Goal: Information Seeking & Learning: Learn about a topic

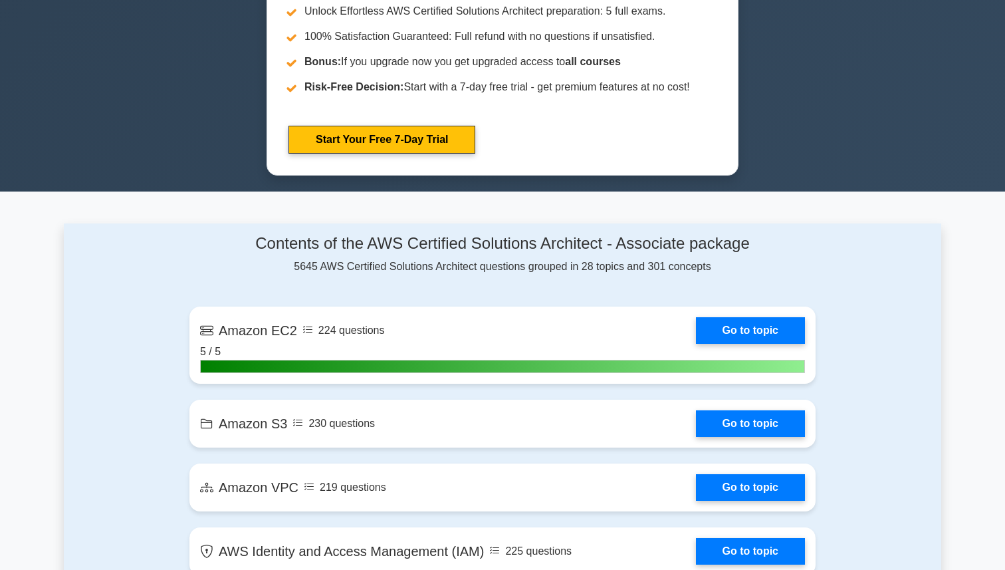
scroll to position [761, 0]
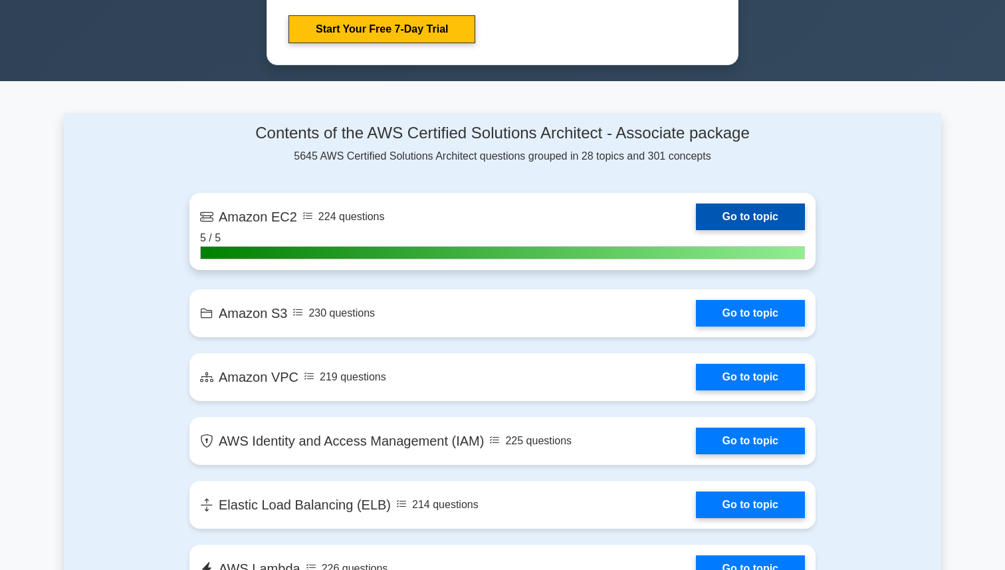
click at [735, 215] on link "Go to topic" at bounding box center [750, 216] width 109 height 27
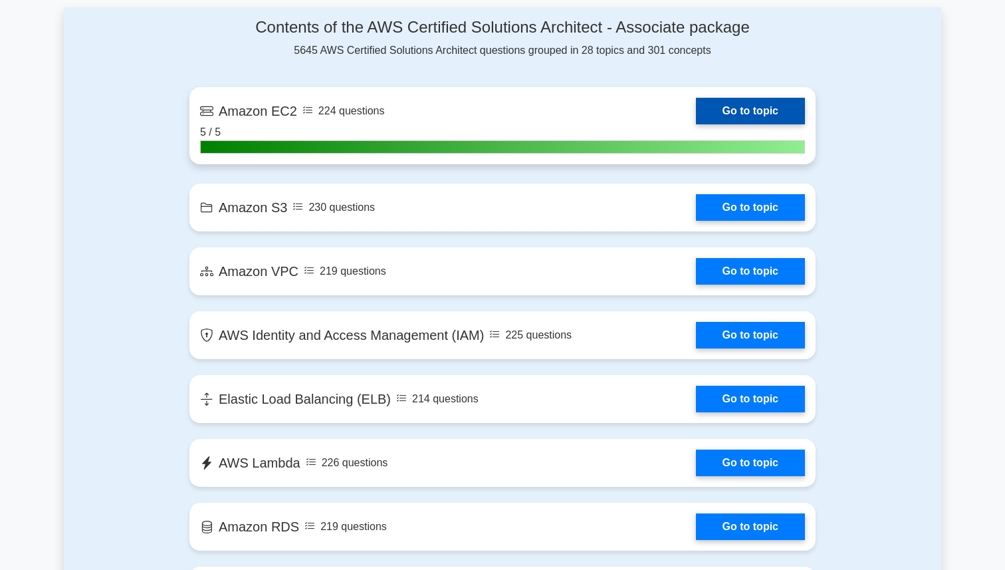
scroll to position [996, 0]
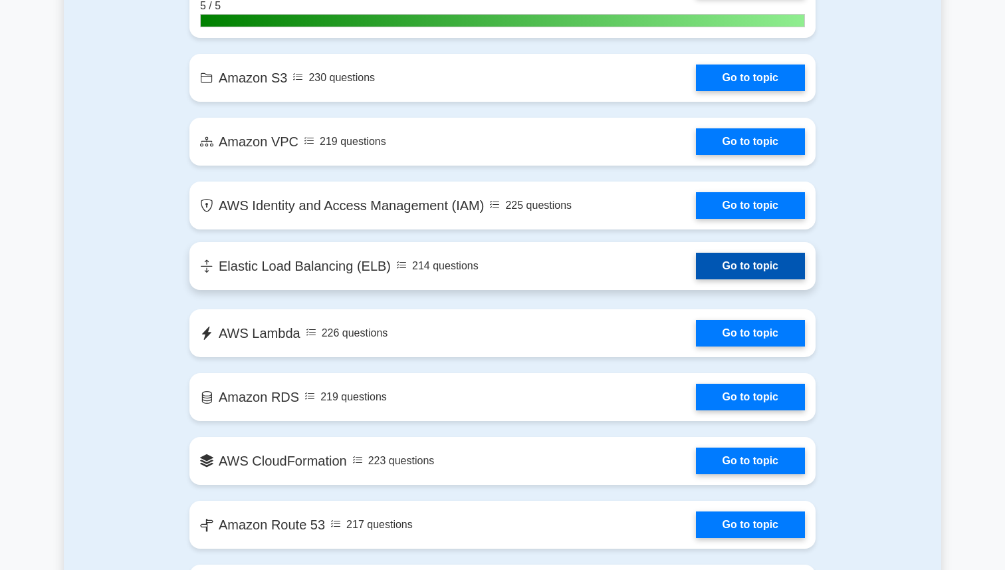
click at [703, 269] on link "Go to topic" at bounding box center [750, 266] width 109 height 27
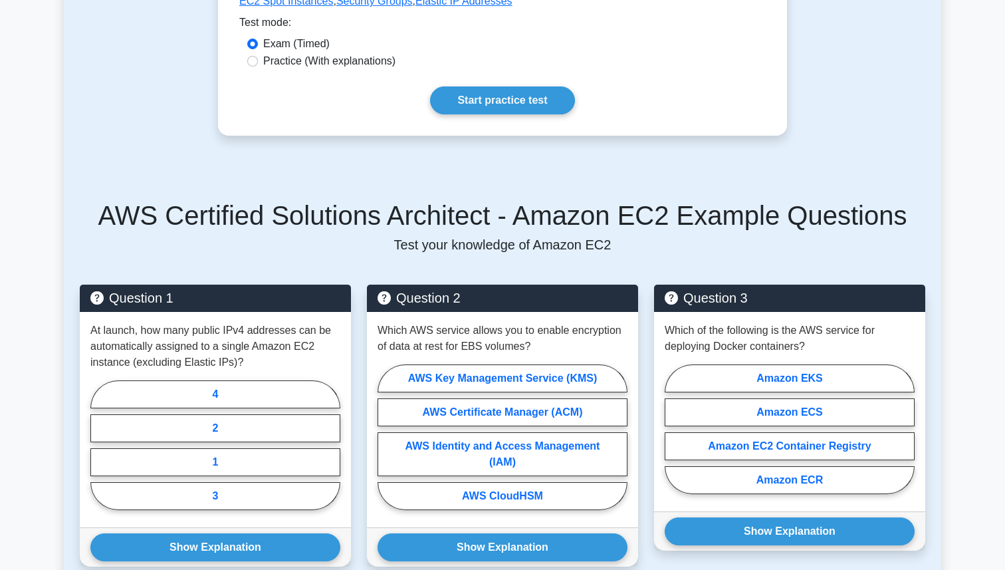
scroll to position [663, 0]
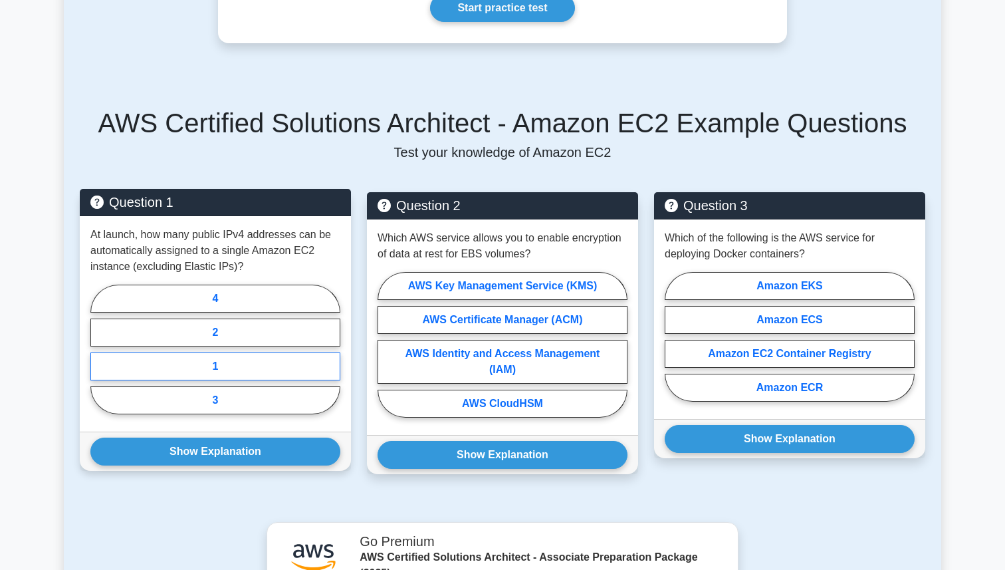
click at [225, 371] on label "1" at bounding box center [215, 366] width 250 height 28
click at [99, 358] on input "1" at bounding box center [94, 353] width 9 height 9
radio input "true"
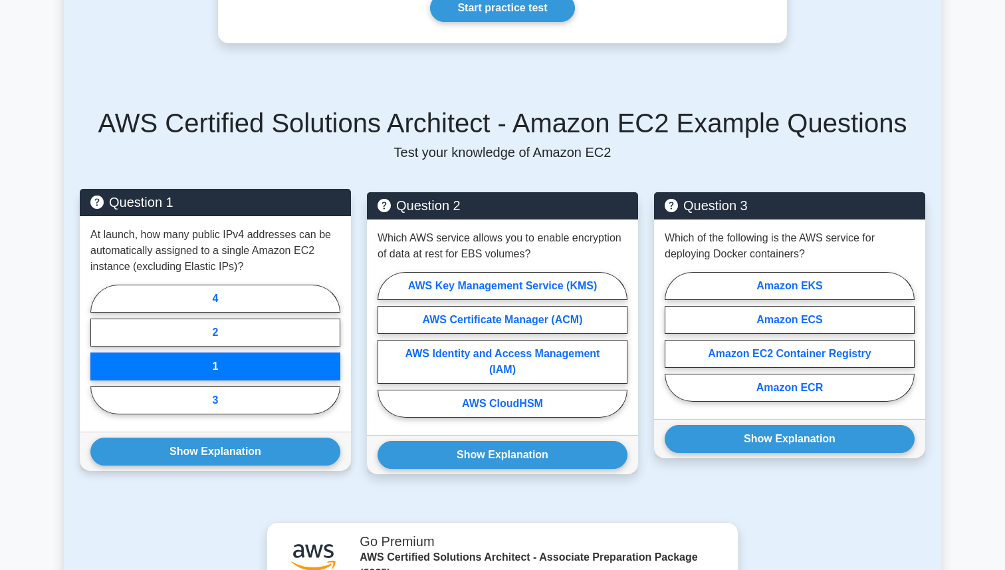
click at [224, 373] on label "1" at bounding box center [215, 366] width 250 height 28
click at [99, 358] on input "1" at bounding box center [94, 353] width 9 height 9
click at [223, 447] on button "Show Explanation" at bounding box center [215, 451] width 250 height 28
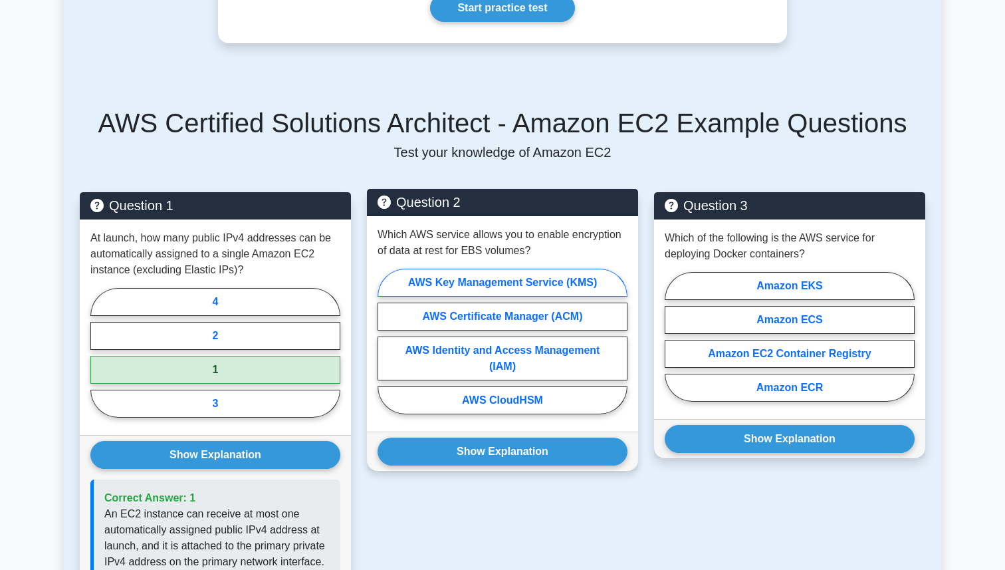
click at [486, 285] on label "AWS Key Management Service (KMS)" at bounding box center [503, 283] width 250 height 28
click at [386, 341] on input "AWS Key Management Service (KMS)" at bounding box center [382, 345] width 9 height 9
radio input "true"
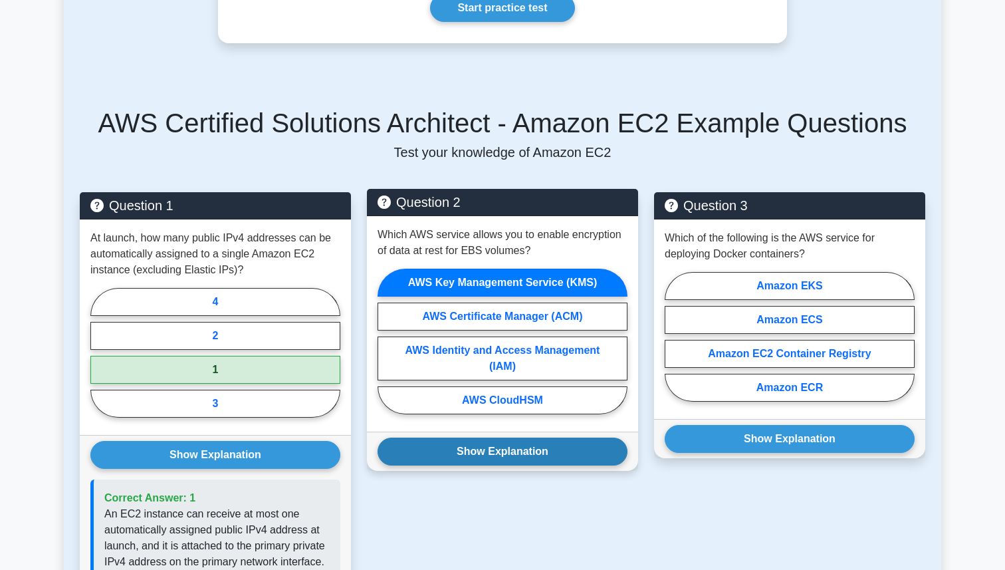
click at [456, 454] on button "Show Explanation" at bounding box center [503, 451] width 250 height 28
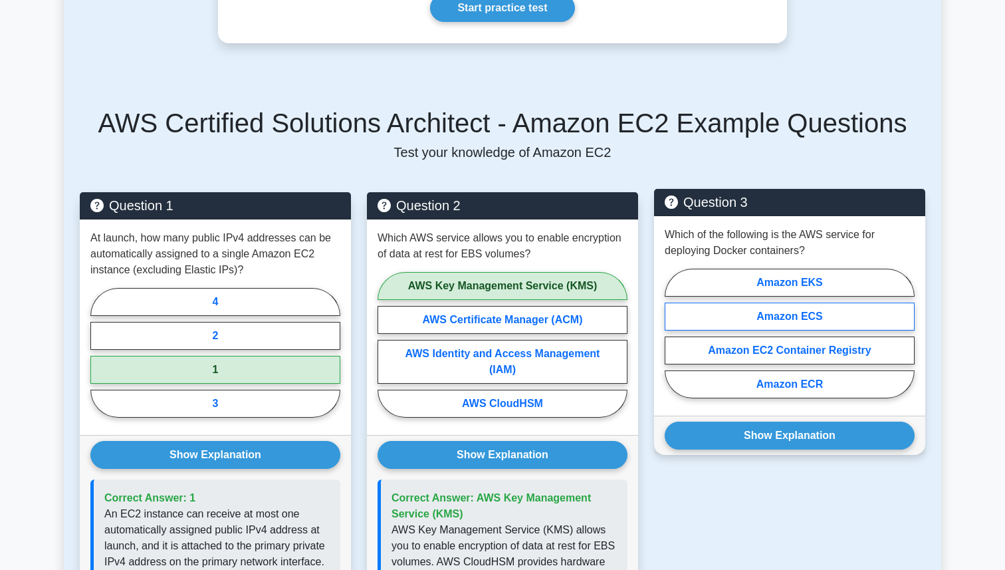
click at [800, 320] on label "Amazon ECS" at bounding box center [790, 316] width 250 height 28
click at [673, 333] on input "Amazon ECS" at bounding box center [669, 337] width 9 height 9
radio input "true"
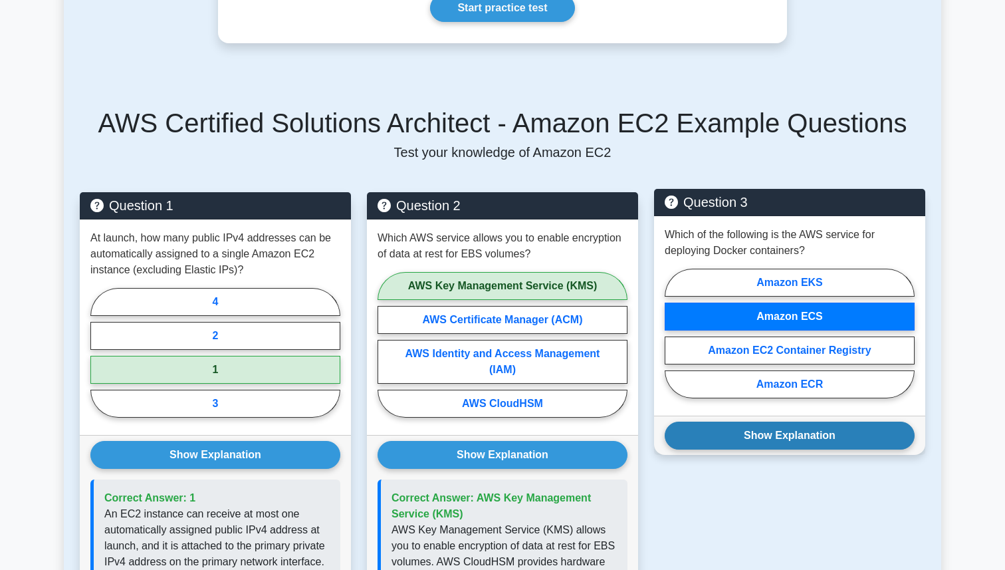
click at [783, 429] on button "Show Explanation" at bounding box center [790, 436] width 250 height 28
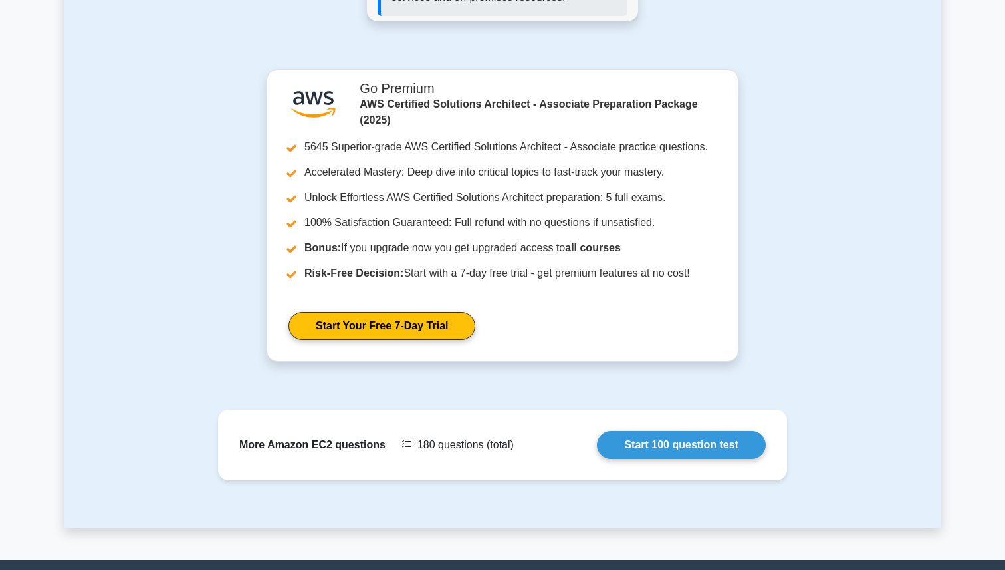
scroll to position [1437, 0]
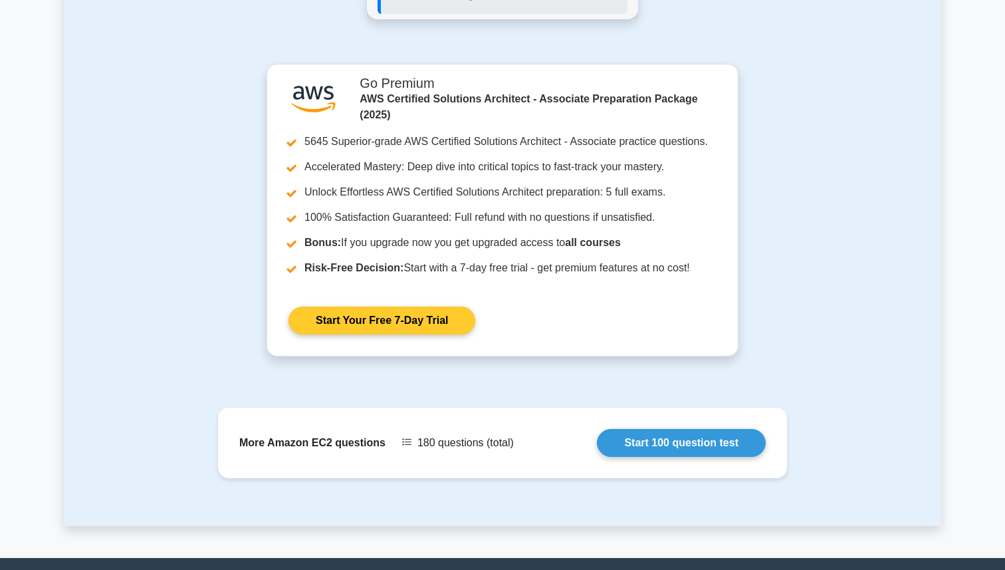
click at [416, 328] on link "Start Your Free 7-Day Trial" at bounding box center [382, 320] width 187 height 28
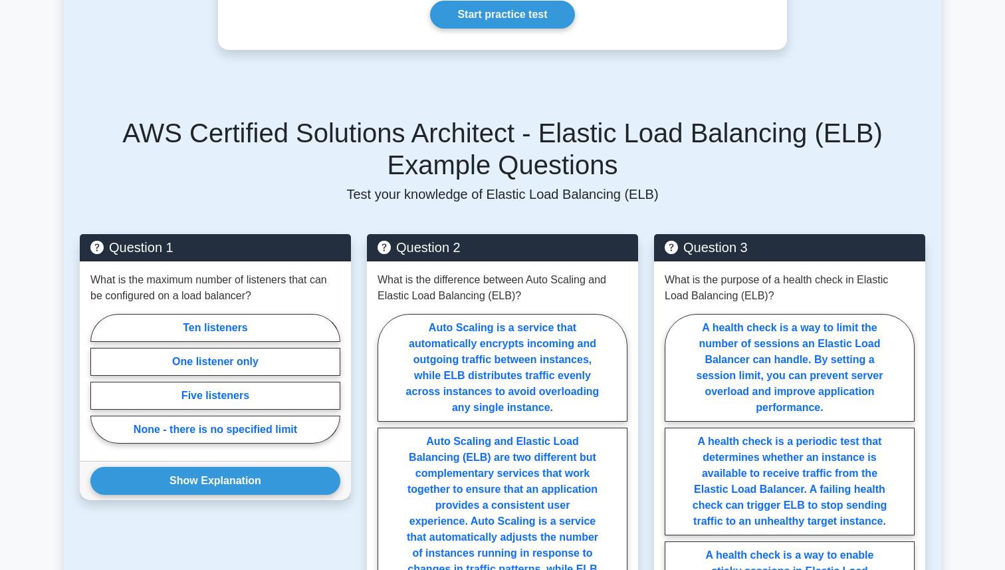
scroll to position [740, 0]
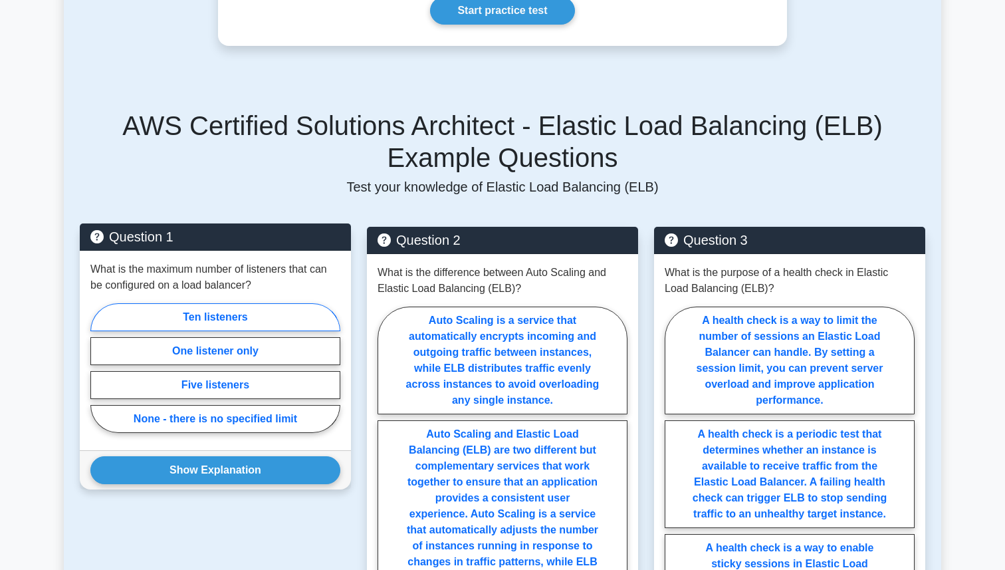
click at [253, 303] on label "Ten listeners" at bounding box center [215, 317] width 250 height 28
click at [99, 368] on input "Ten listeners" at bounding box center [94, 372] width 9 height 9
radio input "true"
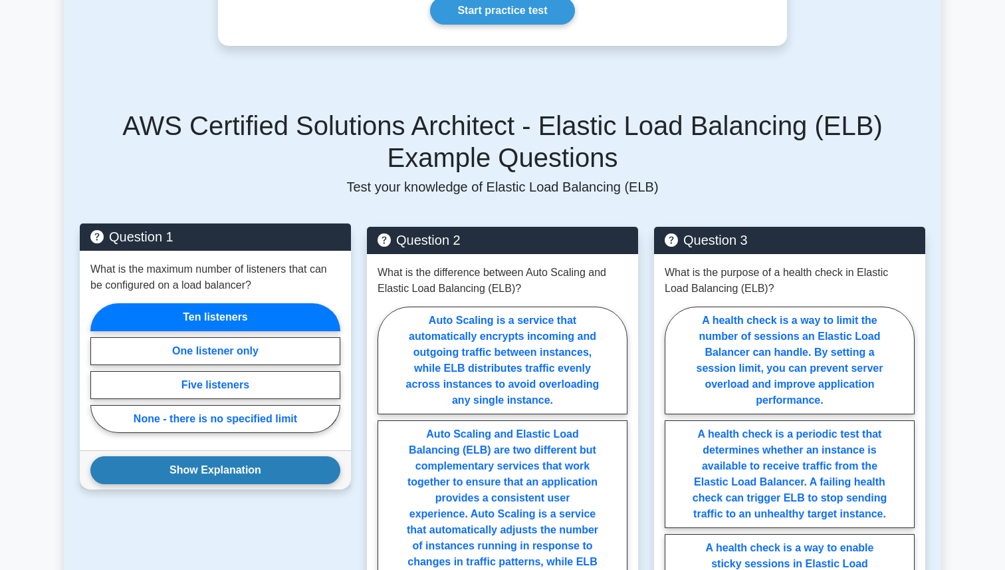
click at [253, 456] on button "Show Explanation" at bounding box center [215, 470] width 250 height 28
